Goal: Task Accomplishment & Management: Use online tool/utility

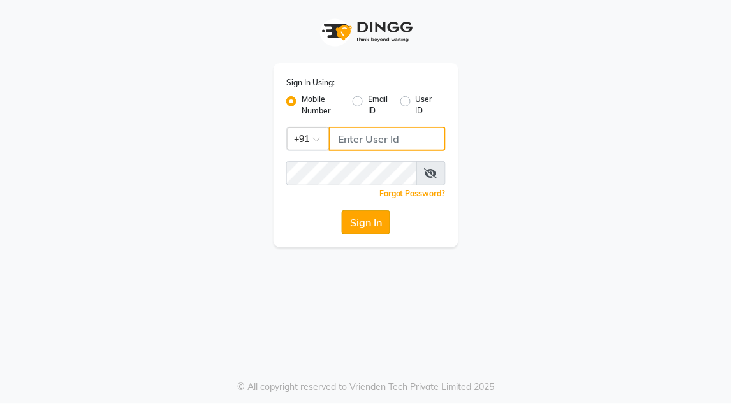
type input "9960808079"
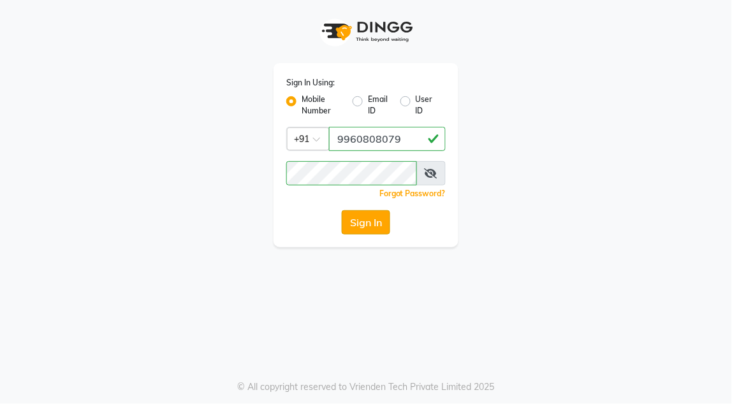
click at [364, 228] on button "Sign In" at bounding box center [366, 222] width 48 height 24
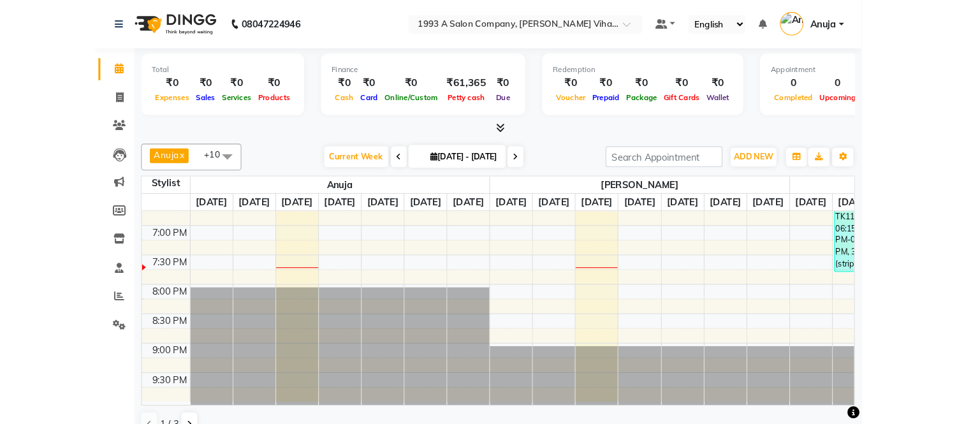
scroll to position [560, 0]
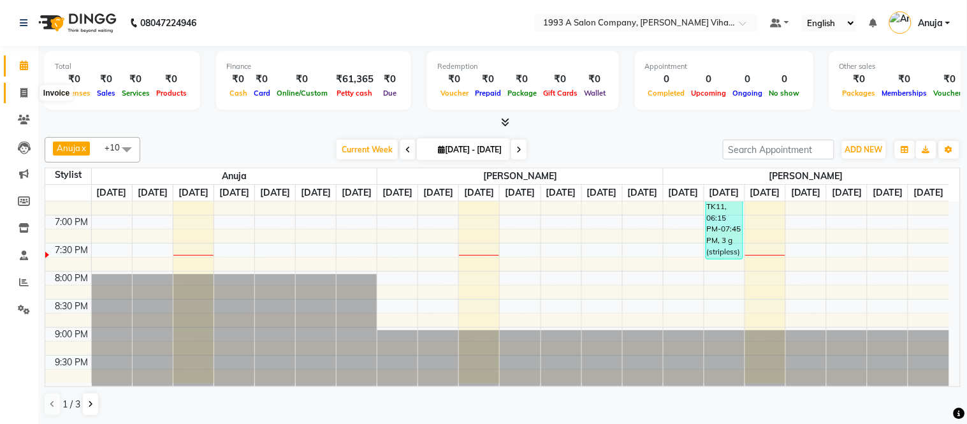
click at [27, 98] on span at bounding box center [24, 93] width 22 height 15
select select "4955"
select select "service"
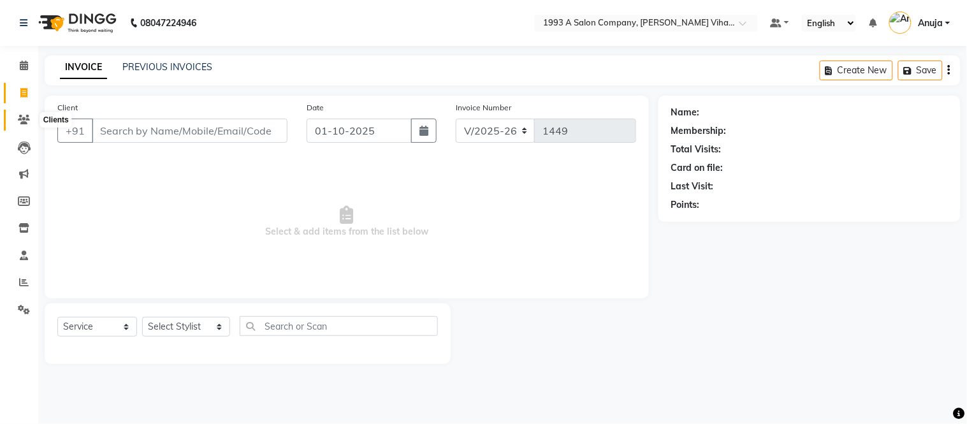
click at [27, 124] on icon at bounding box center [24, 120] width 12 height 10
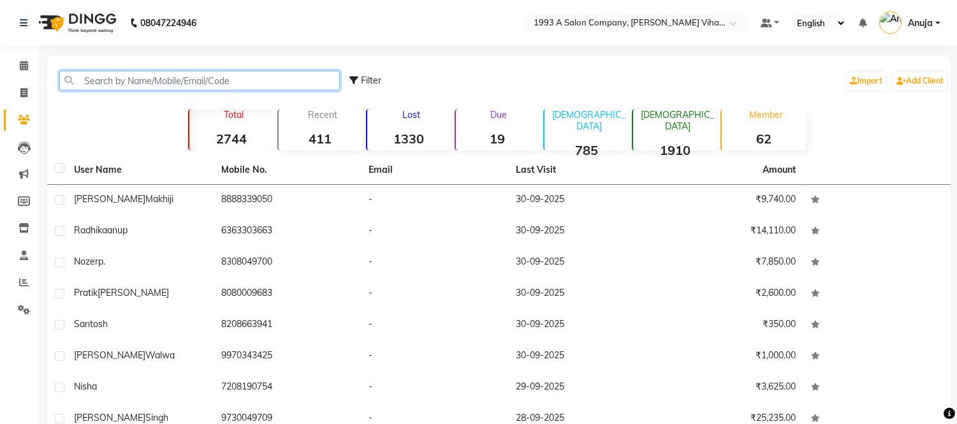
click at [129, 82] on input "text" at bounding box center [199, 81] width 281 height 20
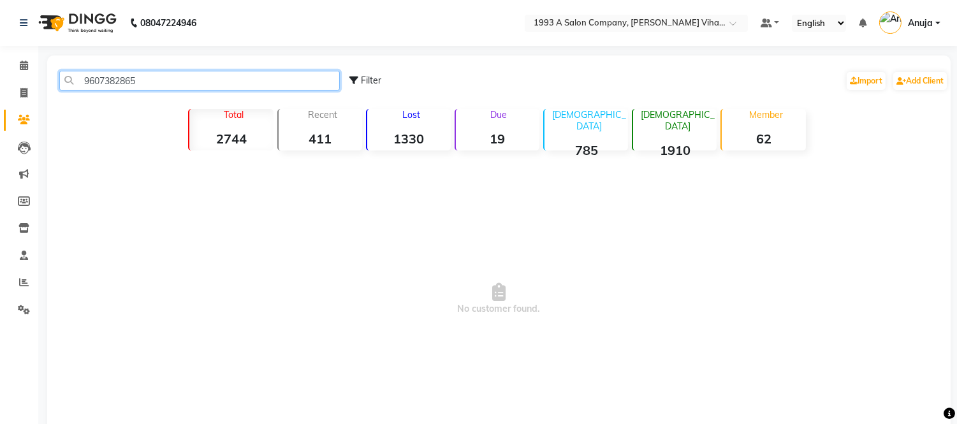
type input "9607382865"
